Goal: Find specific page/section

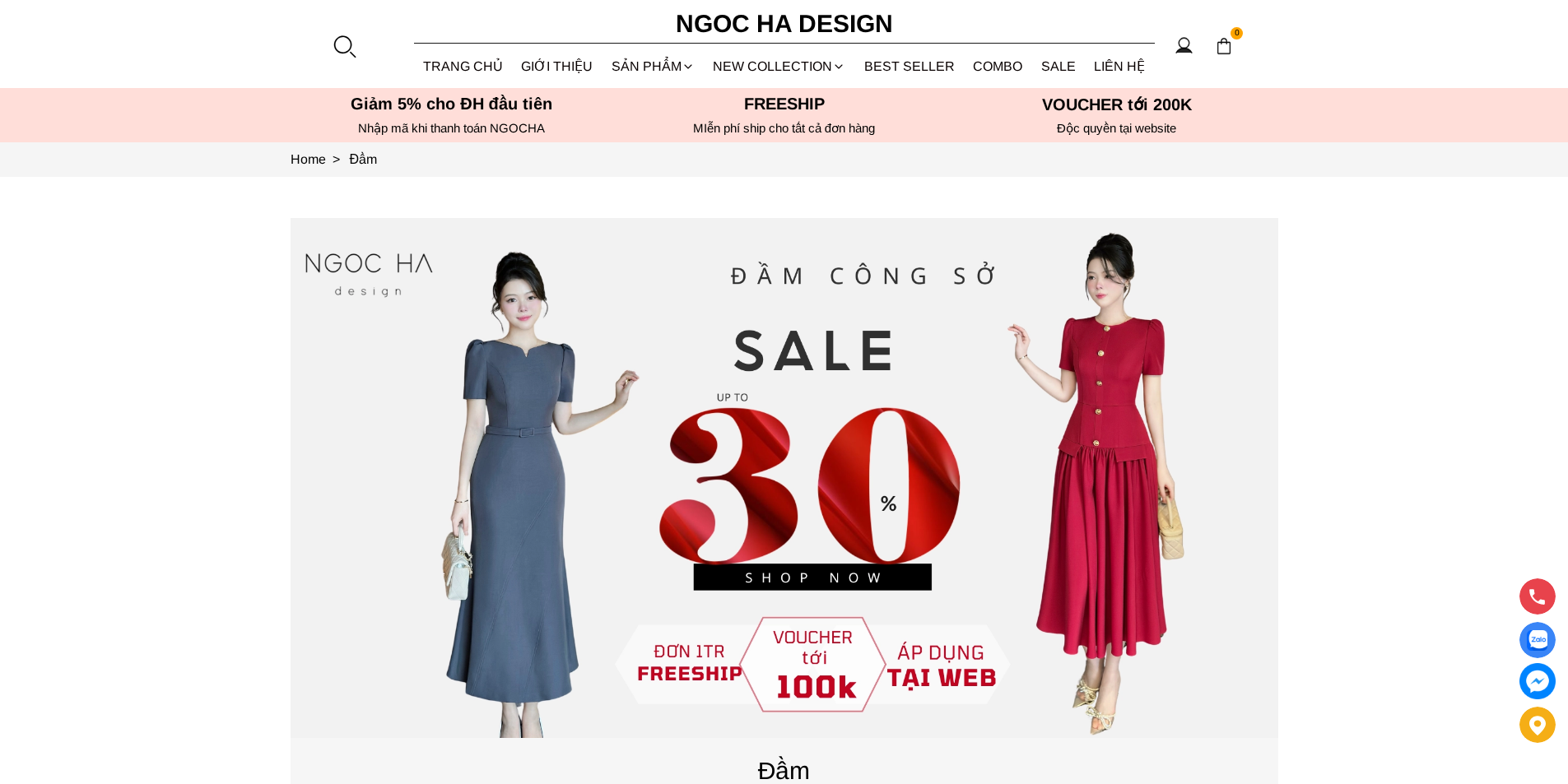
click at [336, 38] on div at bounding box center [343, 45] width 25 height 24
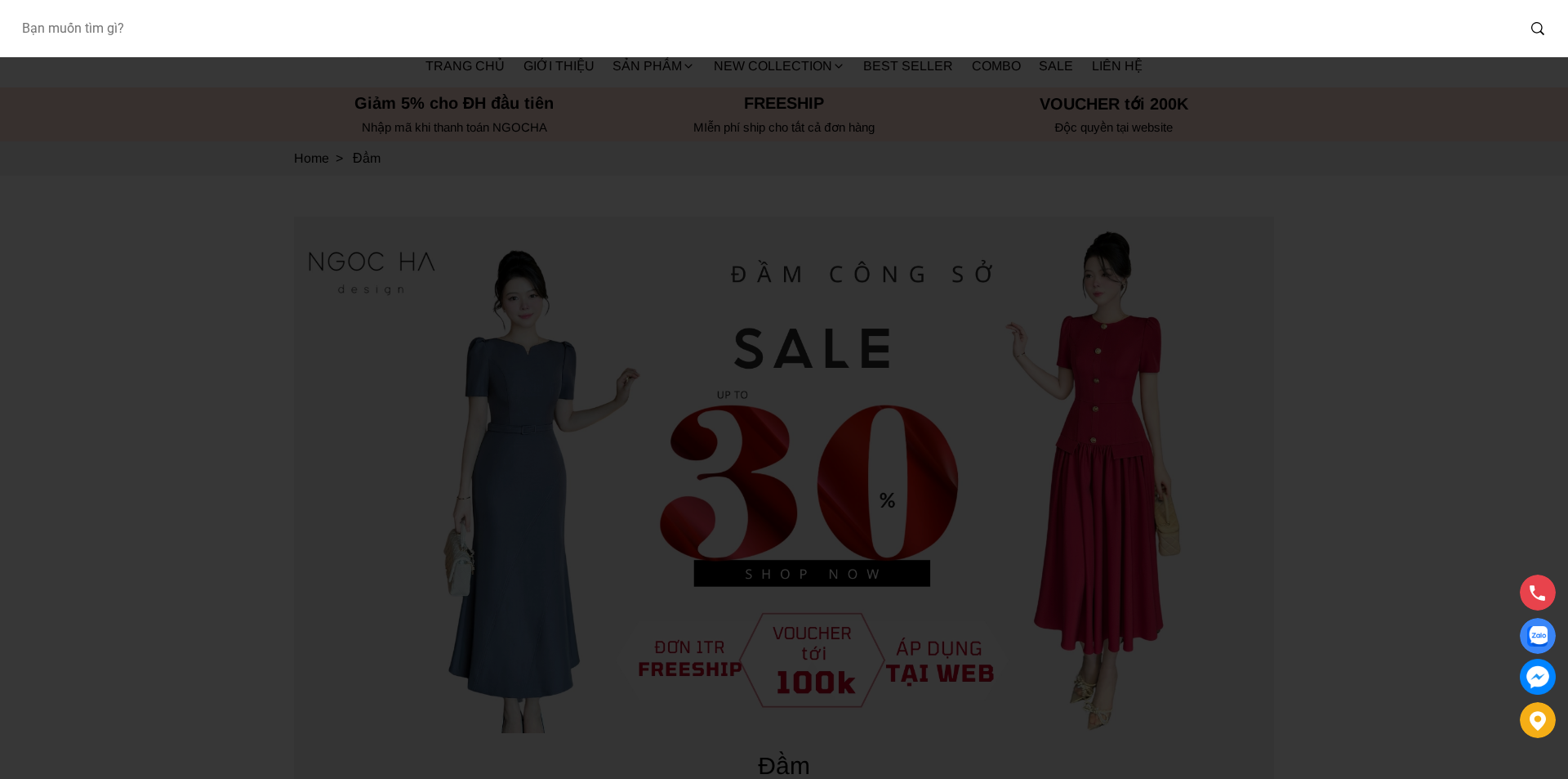
click at [237, 27] on input "Input search Bạn muốn tìm gì?" at bounding box center [761, 28] width 1508 height 38
type input "127"
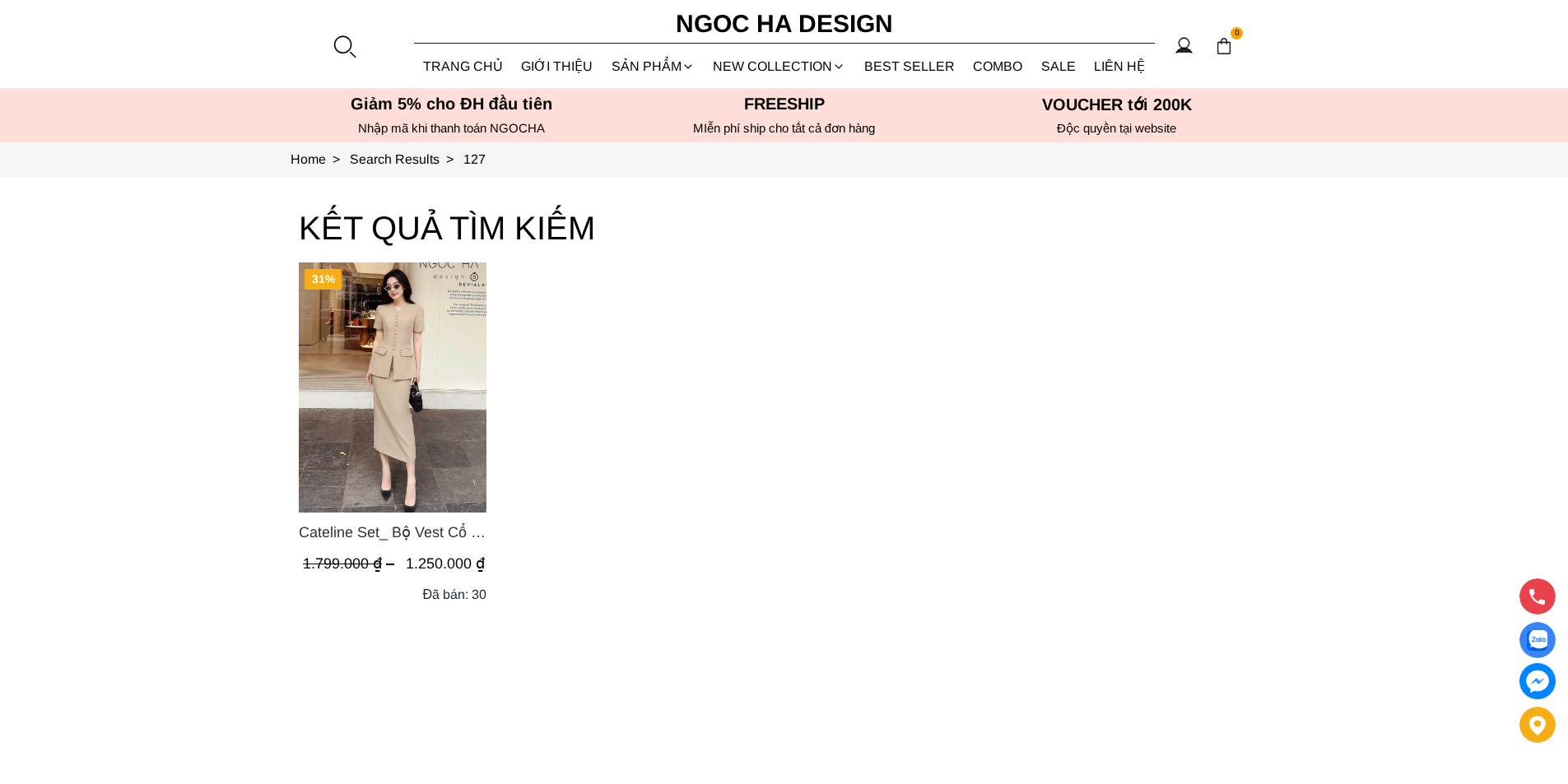
click at [381, 422] on img "Product image - Cateline Set_ Bộ Vest Cổ V Đính Cúc Nhí Chân Váy Bút Chì BJ127" at bounding box center [392, 387] width 187 height 250
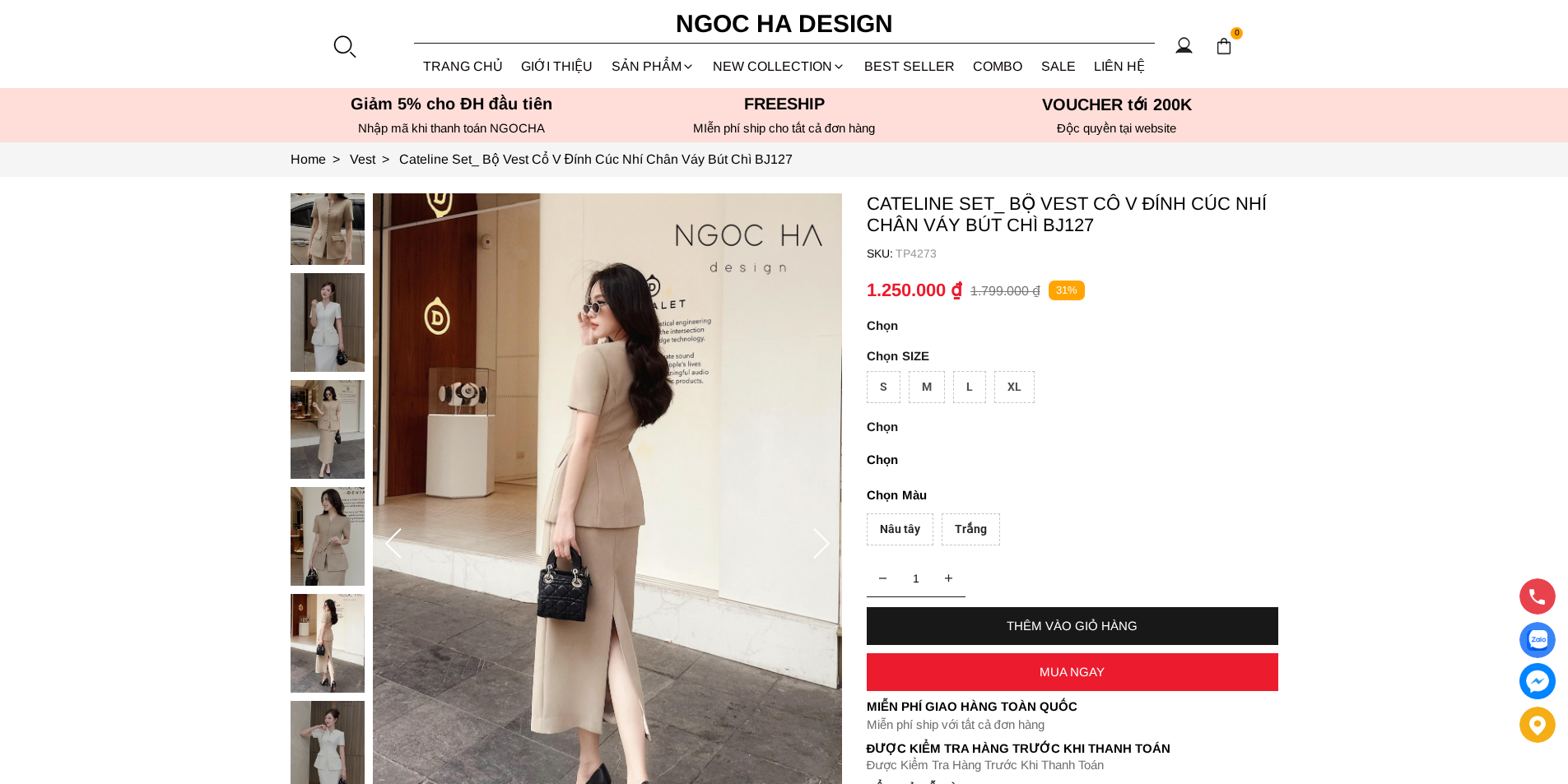
click at [218, 710] on section "Cateline Set_ Bộ Vest Cổ V Đính Cúc Nhí Chân Váy Bút Chì BJ127 SKU: TP4273 1 TH…" at bounding box center [784, 544] width 1568 height 735
